Goal: Task Accomplishment & Management: Use online tool/utility

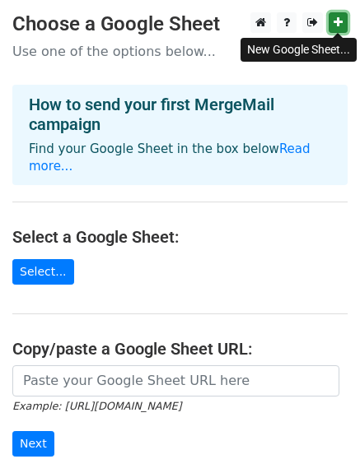
click at [337, 27] on icon at bounding box center [337, 22] width 9 height 12
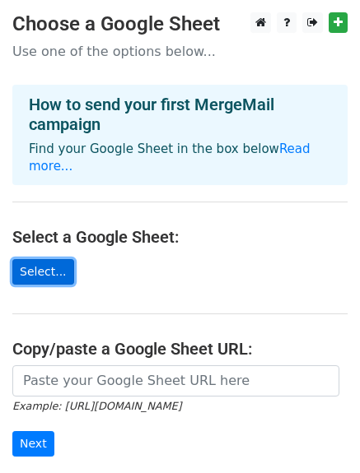
click at [46, 259] on link "Select..." at bounding box center [43, 272] width 62 height 26
click at [50, 259] on link "Select..." at bounding box center [43, 272] width 62 height 26
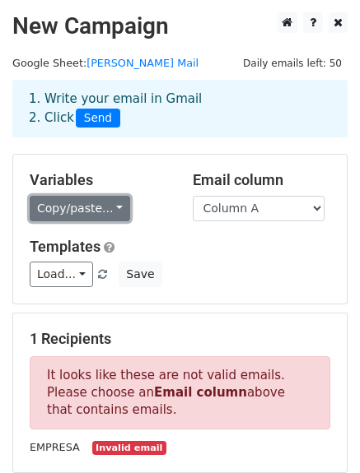
click at [90, 202] on link "Copy/paste..." at bounding box center [80, 209] width 100 height 26
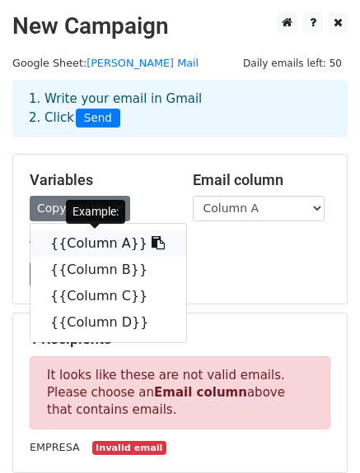
click at [91, 243] on link "{{Column A}}" at bounding box center [108, 243] width 156 height 26
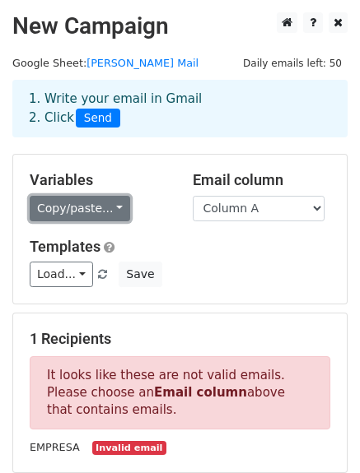
click at [76, 202] on link "Copy/paste..." at bounding box center [80, 209] width 100 height 26
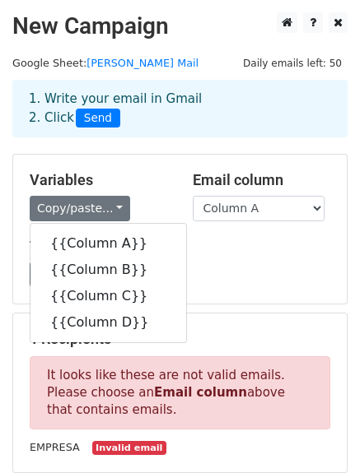
click at [267, 281] on div "Load... No templates saved Save" at bounding box center [179, 275] width 325 height 26
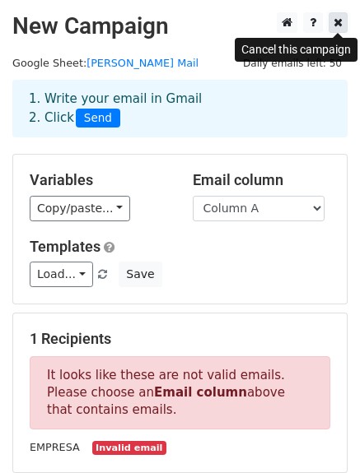
click at [342, 21] on link at bounding box center [337, 22] width 19 height 21
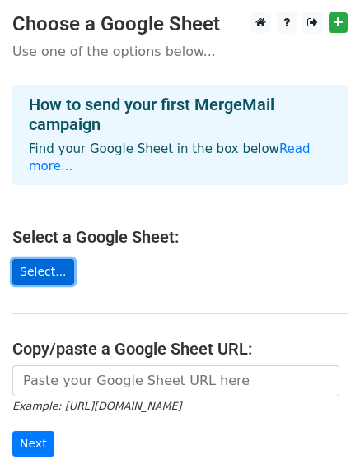
click at [40, 259] on link "Select..." at bounding box center [43, 272] width 62 height 26
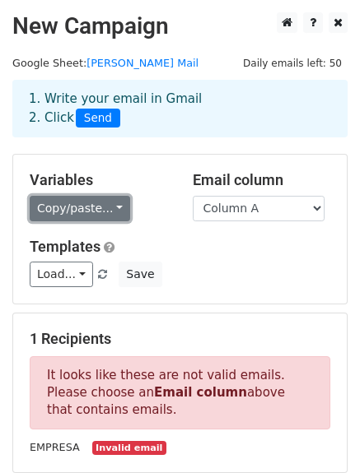
click at [75, 205] on link "Copy/paste..." at bounding box center [80, 209] width 100 height 26
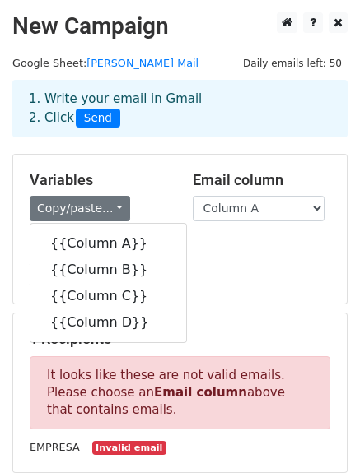
click at [276, 270] on div "Load... No templates saved Save" at bounding box center [179, 275] width 325 height 26
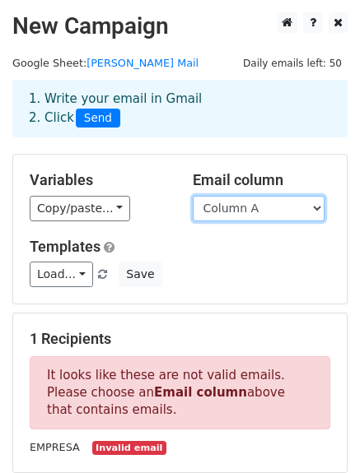
click at [292, 204] on select "Column A Column B Column C Column D" at bounding box center [259, 209] width 132 height 26
drag, startPoint x: 146, startPoint y: 235, endPoint x: 130, endPoint y: 241, distance: 17.0
click at [146, 235] on div "Variables Copy/paste... {{Column A}} {{Column B}} {{Column C}} {{Column D}} Ema…" at bounding box center [179, 229] width 333 height 149
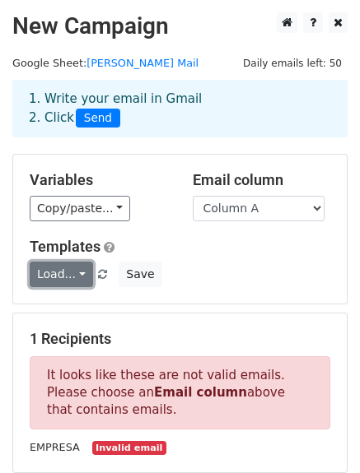
click at [64, 277] on link "Load..." at bounding box center [61, 275] width 63 height 26
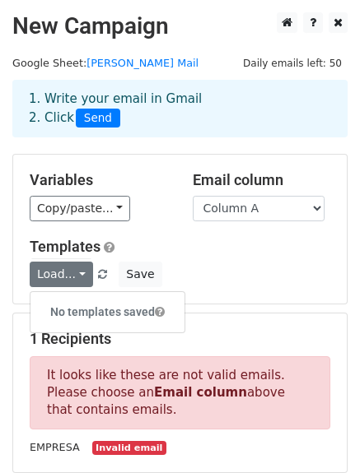
click at [199, 258] on div "Templates Load... No templates saved Save" at bounding box center [179, 263] width 325 height 50
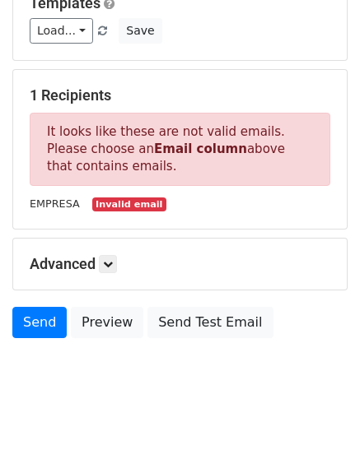
scroll to position [244, 0]
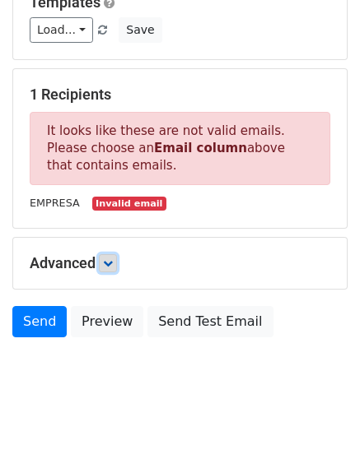
click at [111, 262] on icon at bounding box center [108, 263] width 10 height 10
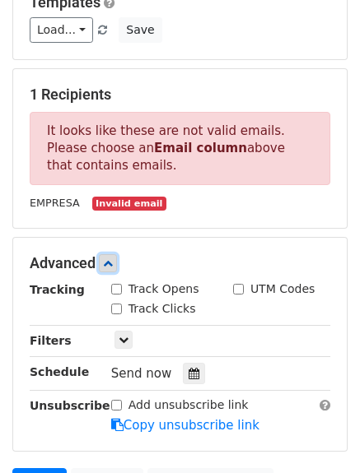
click at [111, 262] on icon at bounding box center [108, 263] width 10 height 10
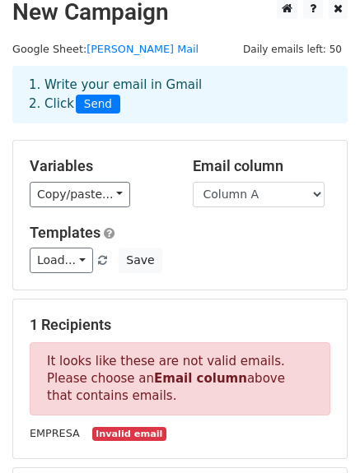
scroll to position [0, 0]
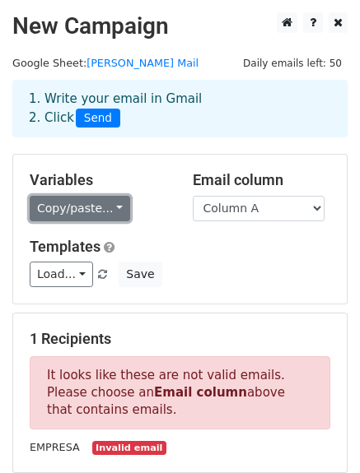
click at [89, 211] on link "Copy/paste..." at bounding box center [80, 209] width 100 height 26
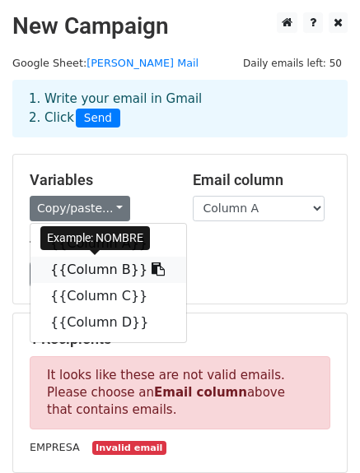
click at [99, 265] on link "{{Column B}}" at bounding box center [108, 270] width 156 height 26
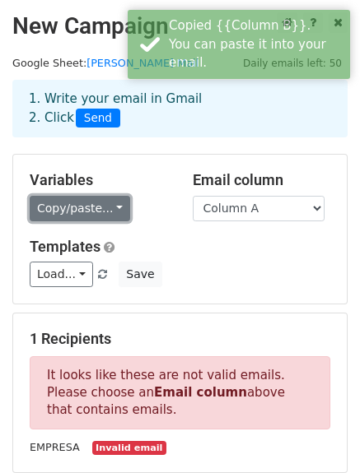
click at [112, 210] on link "Copy/paste..." at bounding box center [80, 209] width 100 height 26
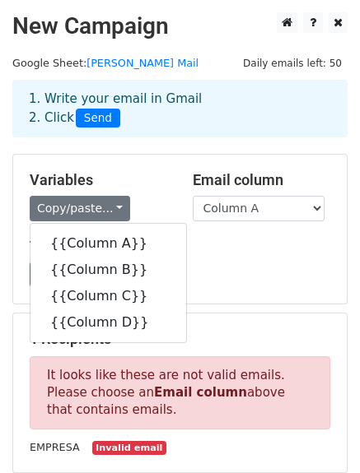
click at [229, 266] on div "Load... No templates saved Save" at bounding box center [179, 275] width 325 height 26
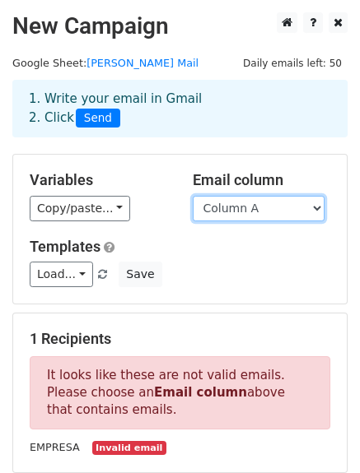
click at [269, 202] on select "Column A Column B Column C Column D" at bounding box center [259, 209] width 132 height 26
click at [146, 213] on div "Copy/paste... {{Column A}} {{Column B}} {{Column C}} {{Column D}}" at bounding box center [99, 209] width 138 height 26
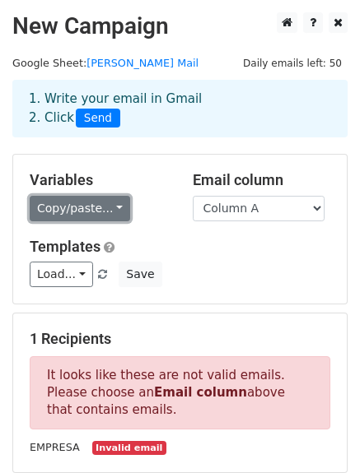
click at [99, 213] on link "Copy/paste..." at bounding box center [80, 209] width 100 height 26
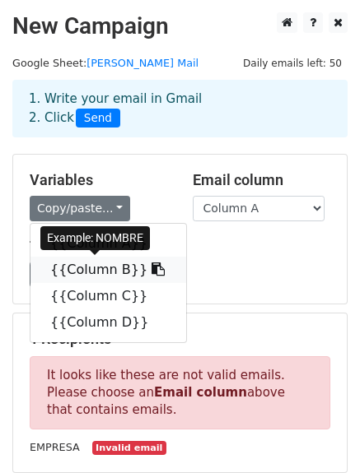
click at [119, 268] on link "{{Column B}}" at bounding box center [108, 270] width 156 height 26
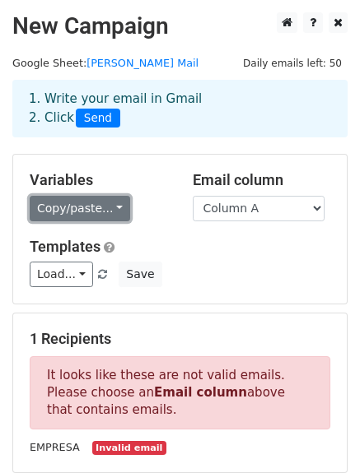
click at [78, 203] on link "Copy/paste..." at bounding box center [80, 209] width 100 height 26
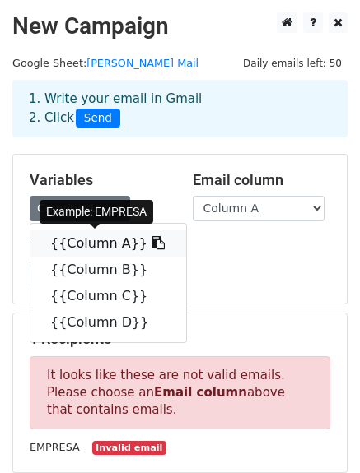
click at [97, 242] on link "{{Column A}}" at bounding box center [108, 243] width 156 height 26
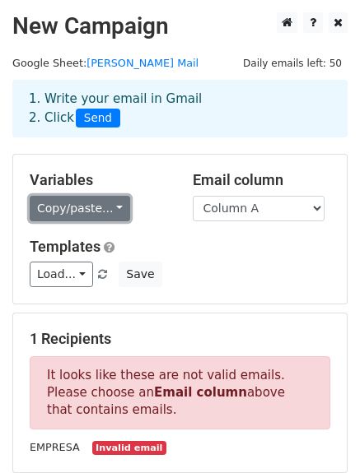
click at [97, 203] on link "Copy/paste..." at bounding box center [80, 209] width 100 height 26
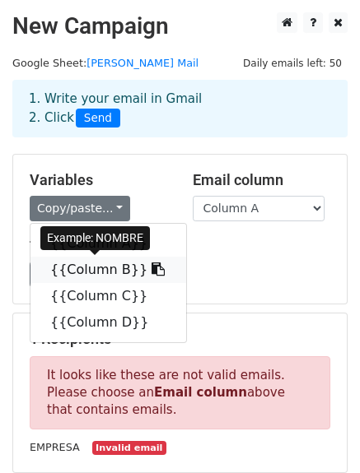
click at [151, 265] on icon at bounding box center [157, 269] width 13 height 13
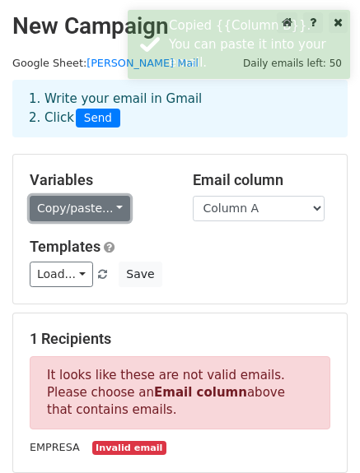
click at [86, 202] on link "Copy/paste..." at bounding box center [80, 209] width 100 height 26
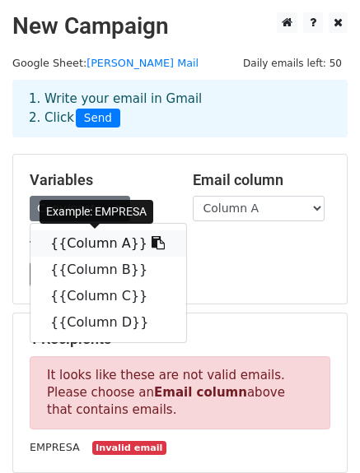
click at [151, 241] on icon at bounding box center [157, 242] width 13 height 13
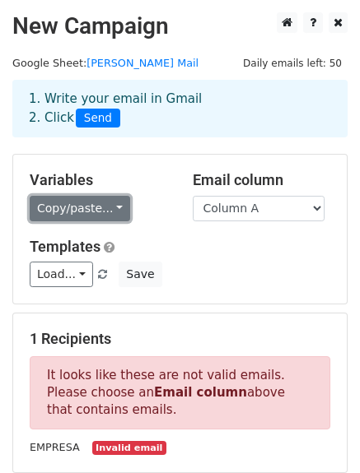
click at [106, 208] on link "Copy/paste..." at bounding box center [80, 209] width 100 height 26
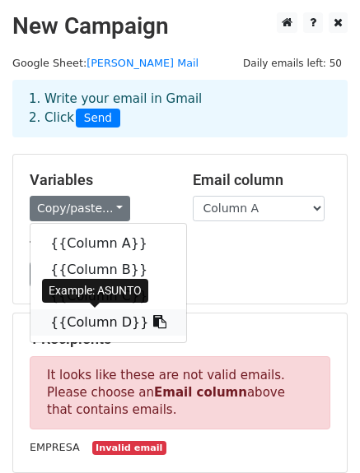
click at [153, 320] on icon at bounding box center [159, 321] width 13 height 13
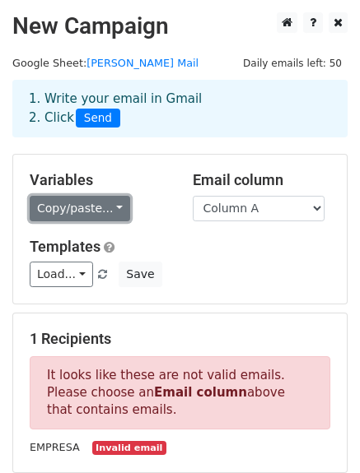
click at [109, 208] on link "Copy/paste..." at bounding box center [80, 209] width 100 height 26
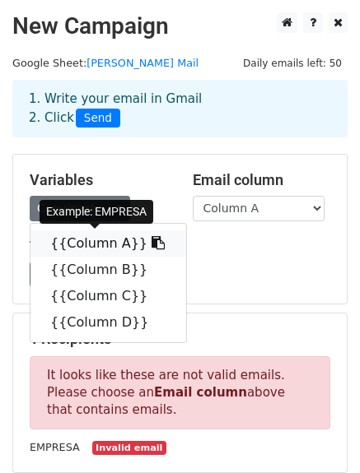
click at [151, 242] on icon at bounding box center [157, 242] width 13 height 13
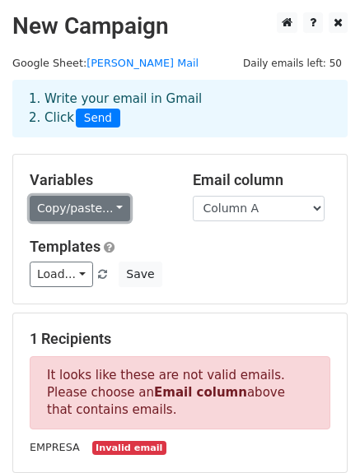
click at [87, 209] on link "Copy/paste..." at bounding box center [80, 209] width 100 height 26
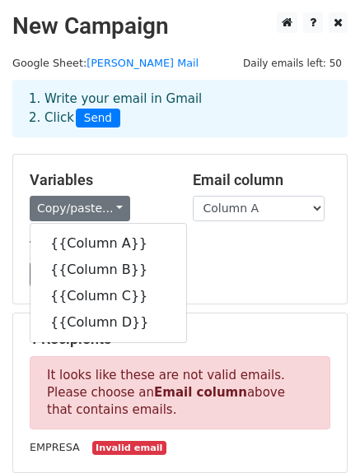
click at [265, 258] on div "Templates Load... No templates saved Save" at bounding box center [179, 263] width 325 height 50
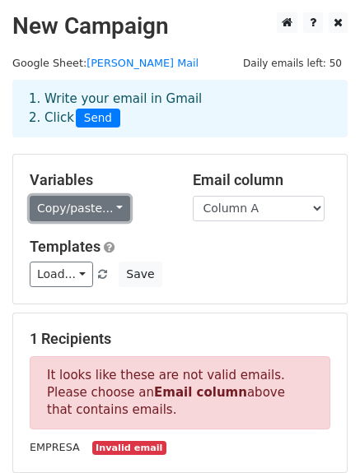
click at [105, 205] on link "Copy/paste..." at bounding box center [80, 209] width 100 height 26
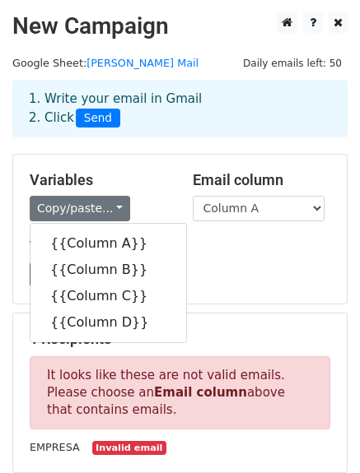
click at [281, 270] on div "Load... No templates saved Save" at bounding box center [179, 275] width 325 height 26
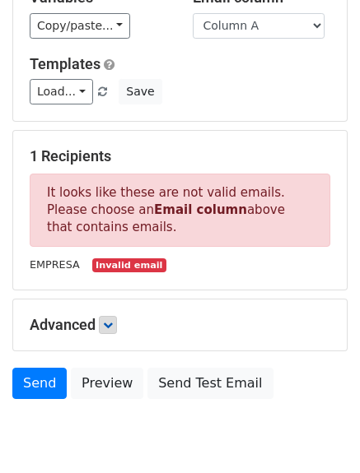
scroll to position [244, 0]
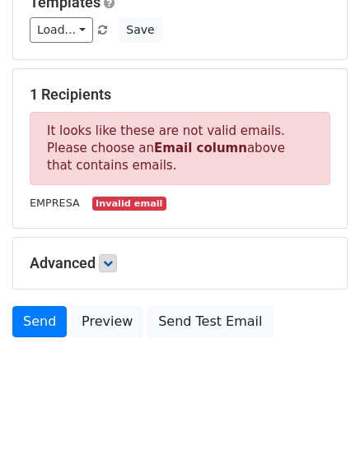
click at [112, 200] on small "Invalid email" at bounding box center [129, 204] width 74 height 14
click at [133, 202] on small "Invalid email" at bounding box center [129, 204] width 74 height 14
drag, startPoint x: 95, startPoint y: 165, endPoint x: 42, endPoint y: 116, distance: 72.8
click at [42, 116] on p "It looks like these are not valid emails. Please choose an Email column above t…" at bounding box center [180, 148] width 300 height 73
copy p "It looks like these are not valid emails. Please choose an Email column above t…"
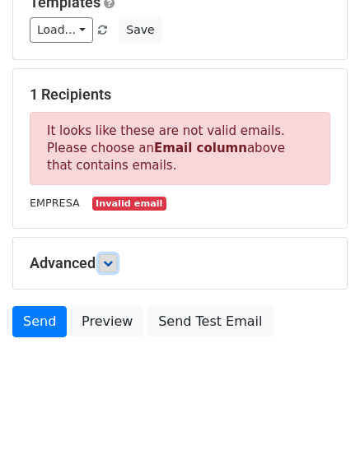
click at [109, 254] on link at bounding box center [108, 263] width 18 height 18
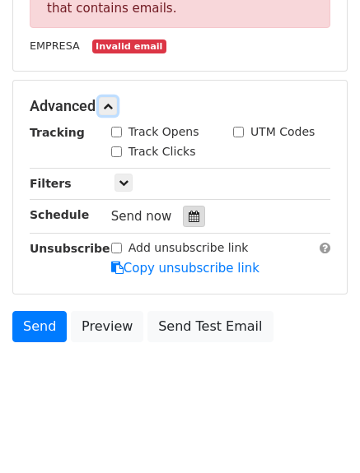
scroll to position [405, 0]
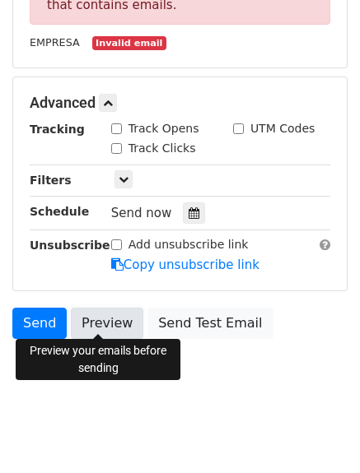
click at [102, 314] on link "Preview" at bounding box center [107, 323] width 72 height 31
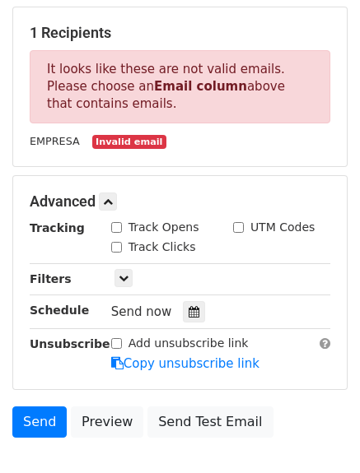
scroll to position [76, 0]
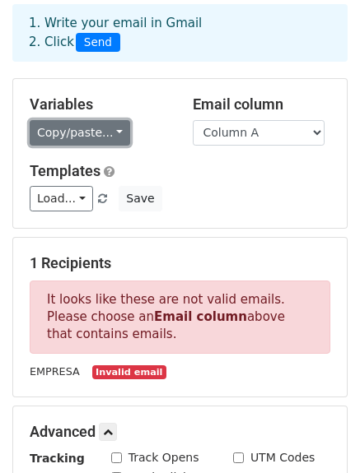
click at [88, 131] on link "Copy/paste..." at bounding box center [80, 133] width 100 height 26
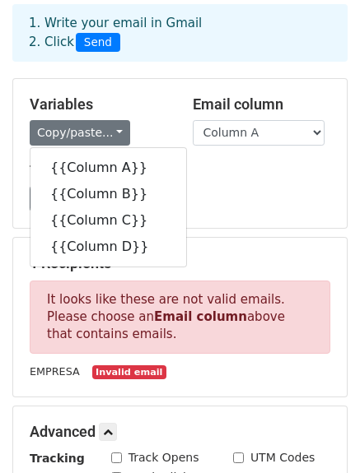
click at [237, 181] on div "Templates Load... No templates saved Save" at bounding box center [179, 187] width 325 height 50
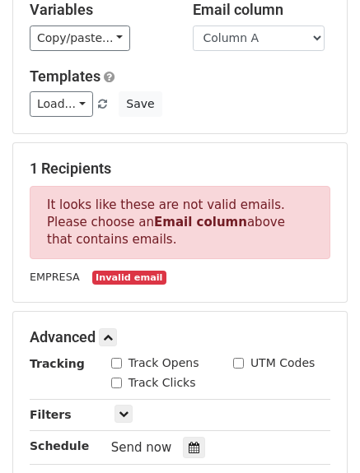
scroll to position [0, 0]
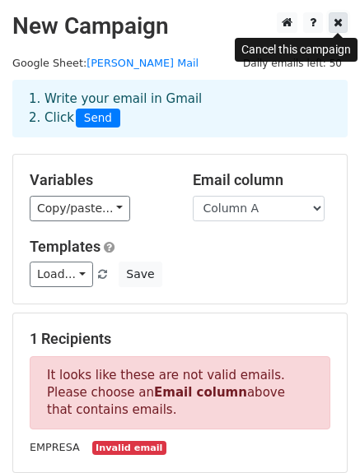
click at [334, 22] on icon at bounding box center [337, 22] width 9 height 12
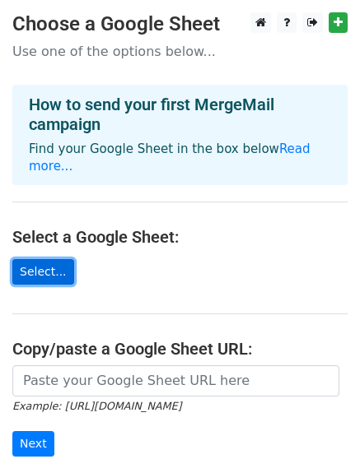
click at [46, 259] on link "Select..." at bounding box center [43, 272] width 62 height 26
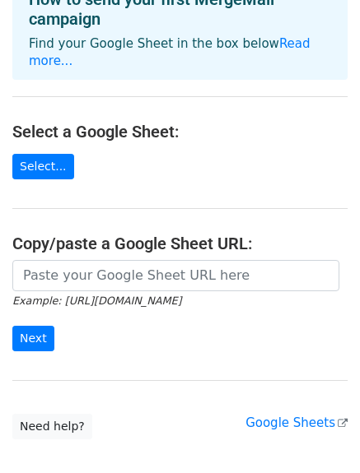
scroll to position [165, 0]
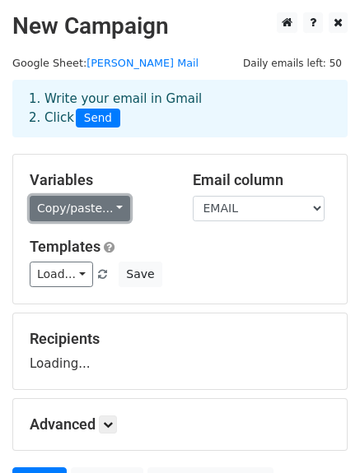
click at [79, 202] on link "Copy/paste..." at bounding box center [80, 209] width 100 height 26
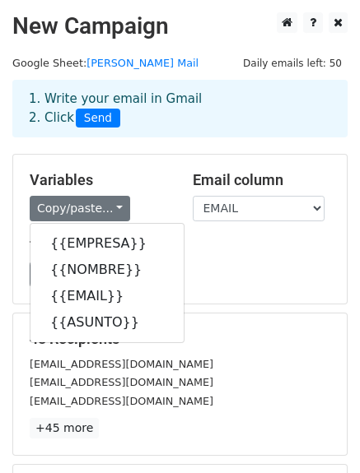
click at [150, 185] on h5 "Variables" at bounding box center [99, 180] width 138 height 18
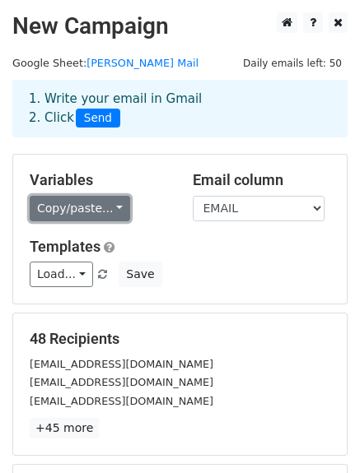
click at [112, 207] on link "Copy/paste..." at bounding box center [80, 209] width 100 height 26
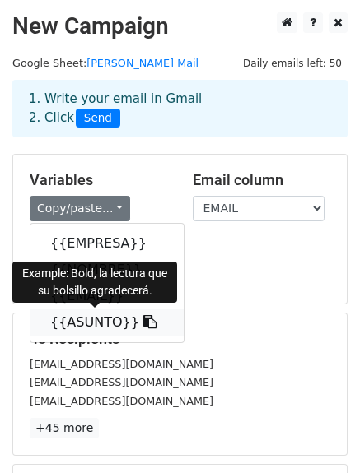
click at [143, 318] on icon at bounding box center [149, 321] width 13 height 13
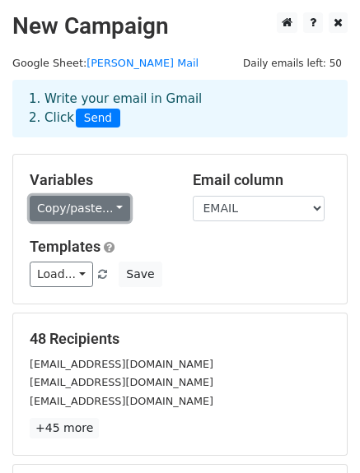
click at [107, 211] on link "Copy/paste..." at bounding box center [80, 209] width 100 height 26
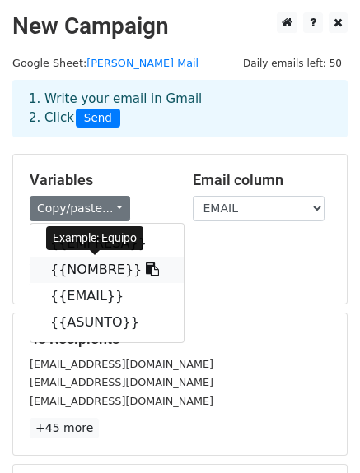
click at [146, 269] on icon at bounding box center [152, 269] width 13 height 13
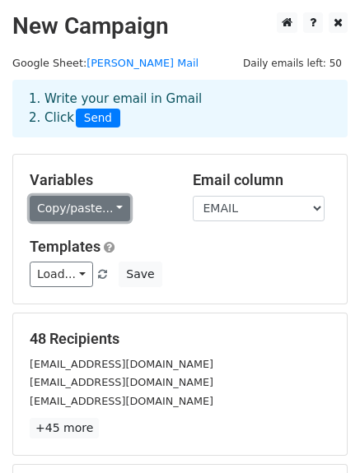
click at [95, 216] on link "Copy/paste..." at bounding box center [80, 209] width 100 height 26
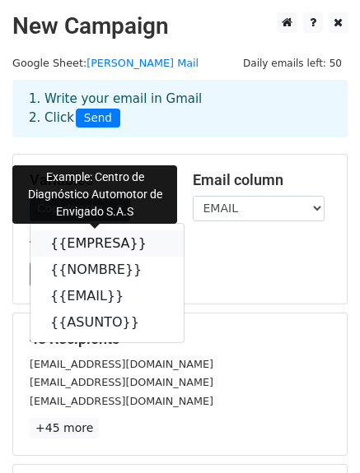
click at [151, 239] on icon at bounding box center [157, 242] width 13 height 13
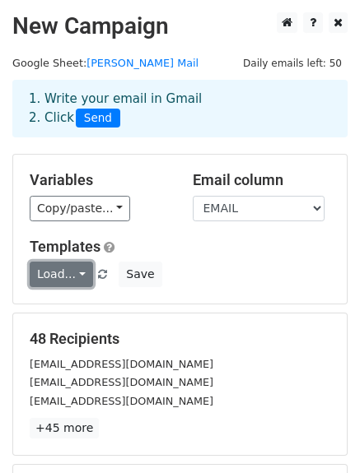
click at [56, 272] on link "Load..." at bounding box center [61, 275] width 63 height 26
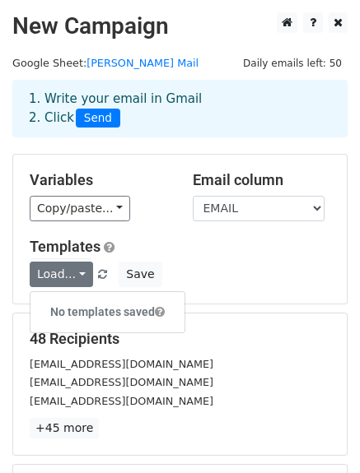
click at [245, 259] on div "Templates Load... No templates saved Save" at bounding box center [179, 263] width 325 height 50
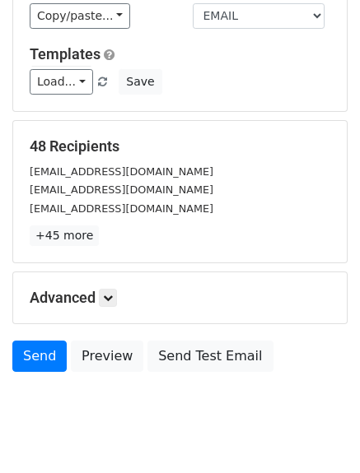
scroll to position [228, 0]
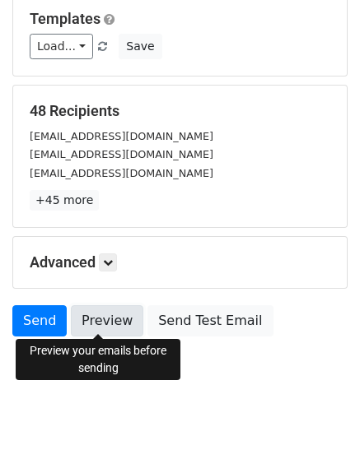
click at [114, 318] on link "Preview" at bounding box center [107, 320] width 72 height 31
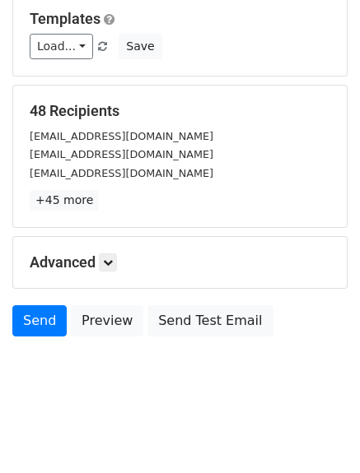
click at [340, 231] on form "Variables Copy/paste... {{EMPRESA}} {{NOMBRE}} {{EMAIL}} {{ASUNTO}} Email colum…" at bounding box center [179, 135] width 335 height 419
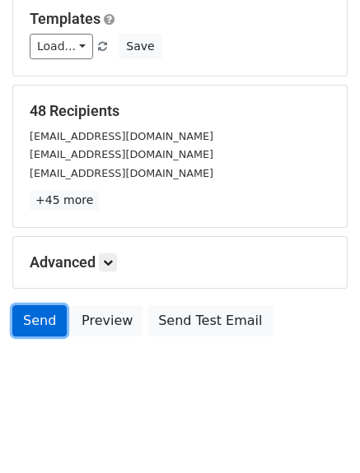
click at [42, 314] on link "Send" at bounding box center [39, 320] width 54 height 31
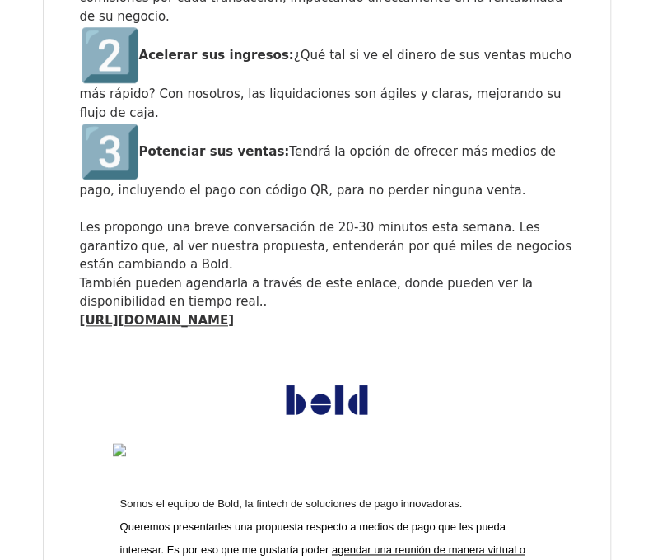
scroll to position [4280, 0]
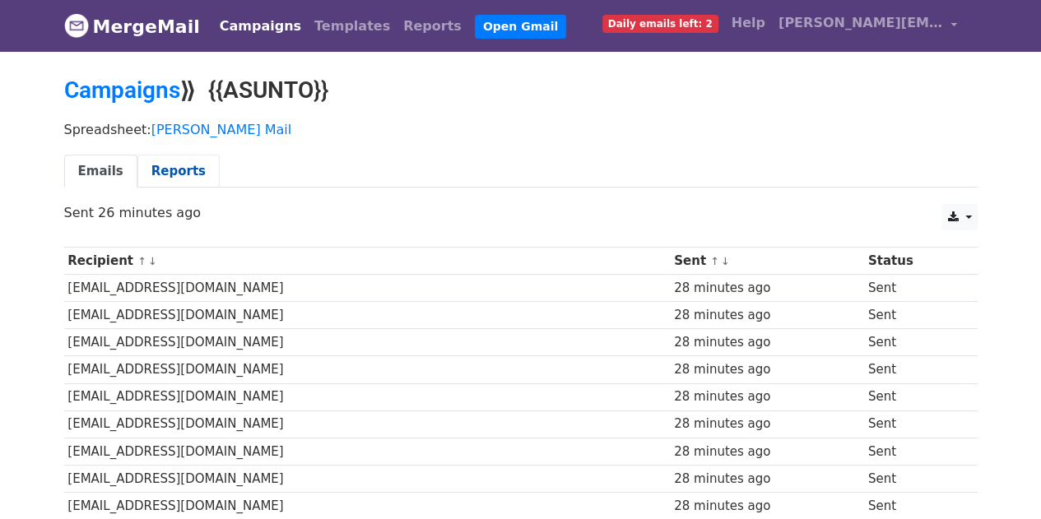
click at [177, 170] on link "Reports" at bounding box center [178, 172] width 82 height 34
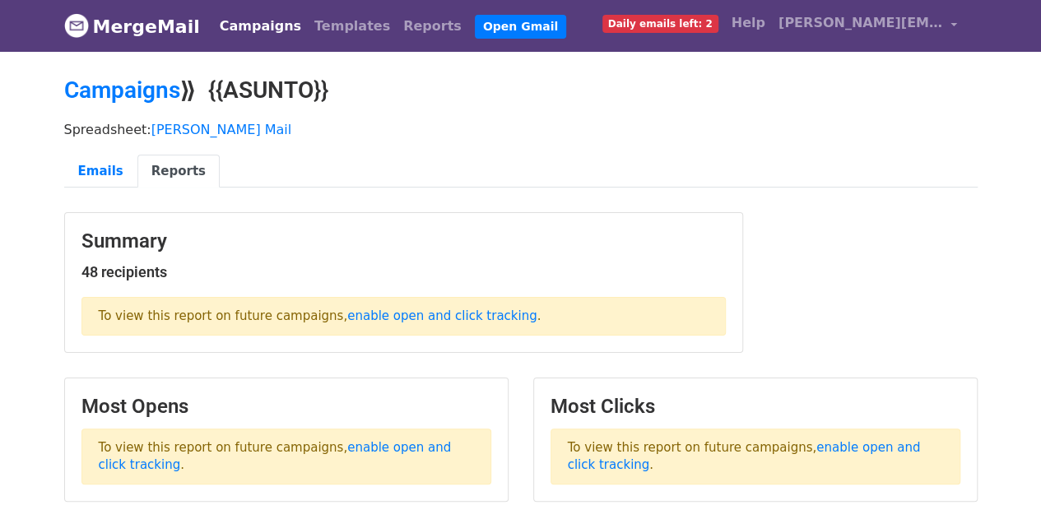
click at [674, 23] on span "Daily emails left: 2" at bounding box center [660, 24] width 116 height 18
